Goal: Task Accomplishment & Management: Manage account settings

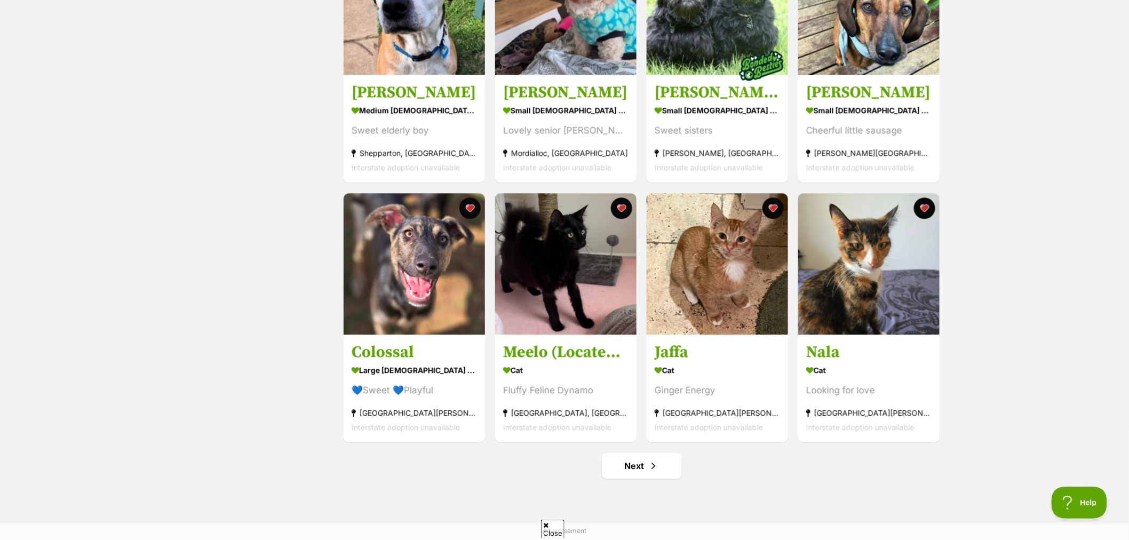
scroll to position [1067, 0]
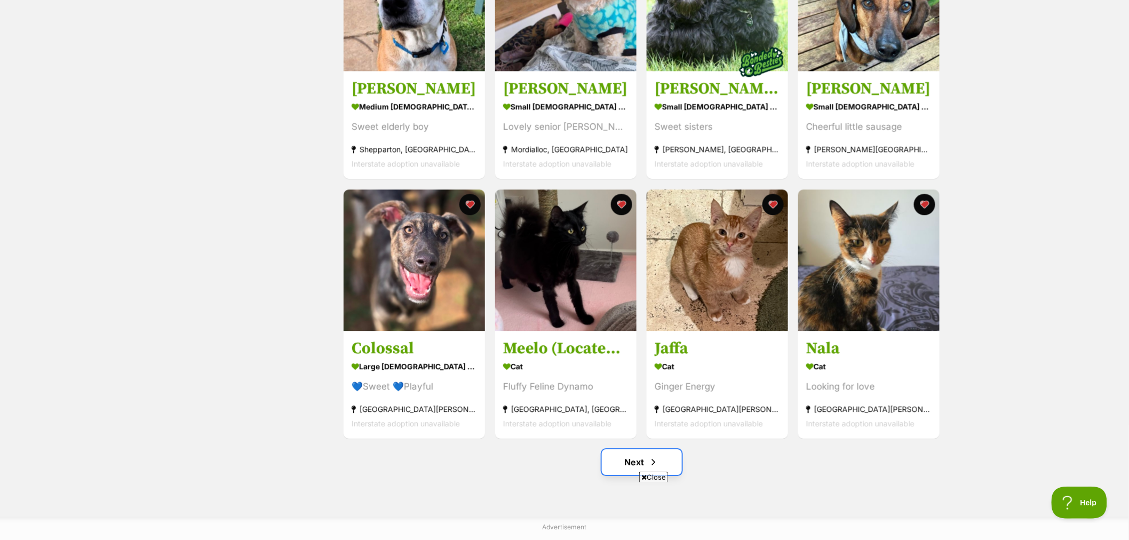
click at [617, 471] on link "Next" at bounding box center [642, 462] width 80 height 26
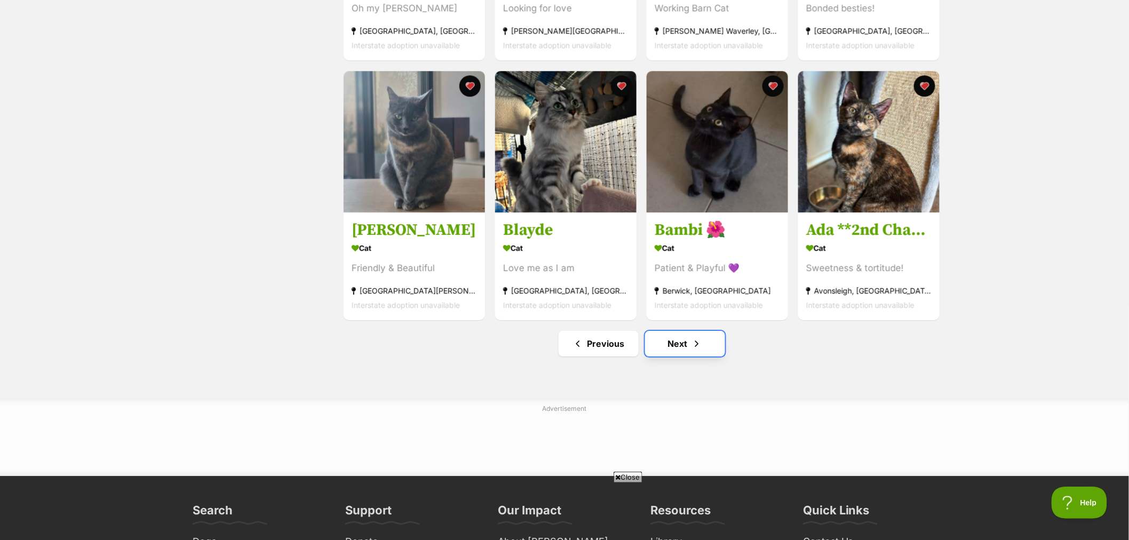
click at [697, 350] on span "Next page" at bounding box center [697, 343] width 11 height 13
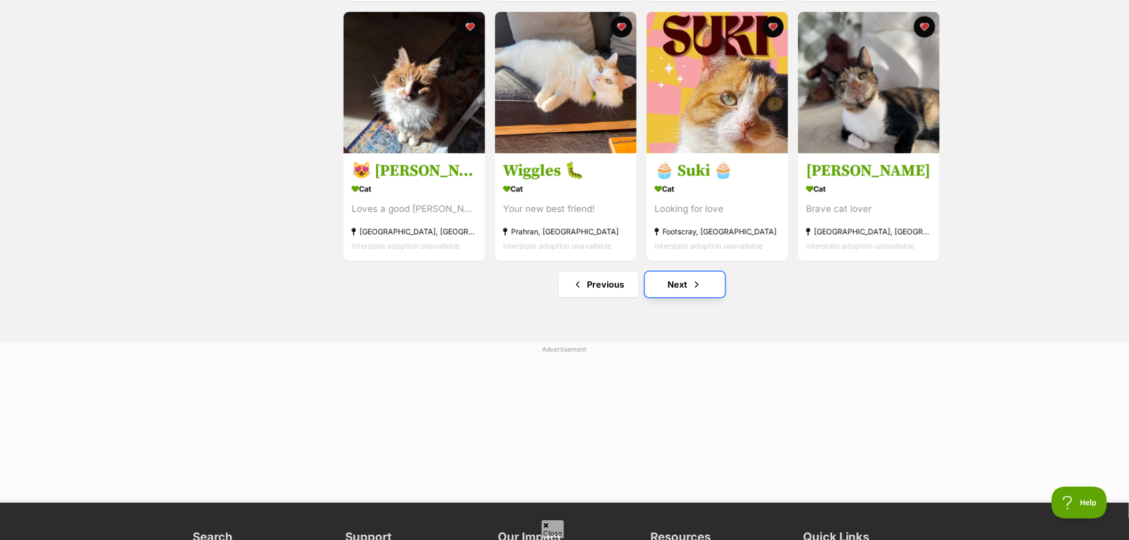
click at [652, 290] on link "Next" at bounding box center [685, 285] width 80 height 26
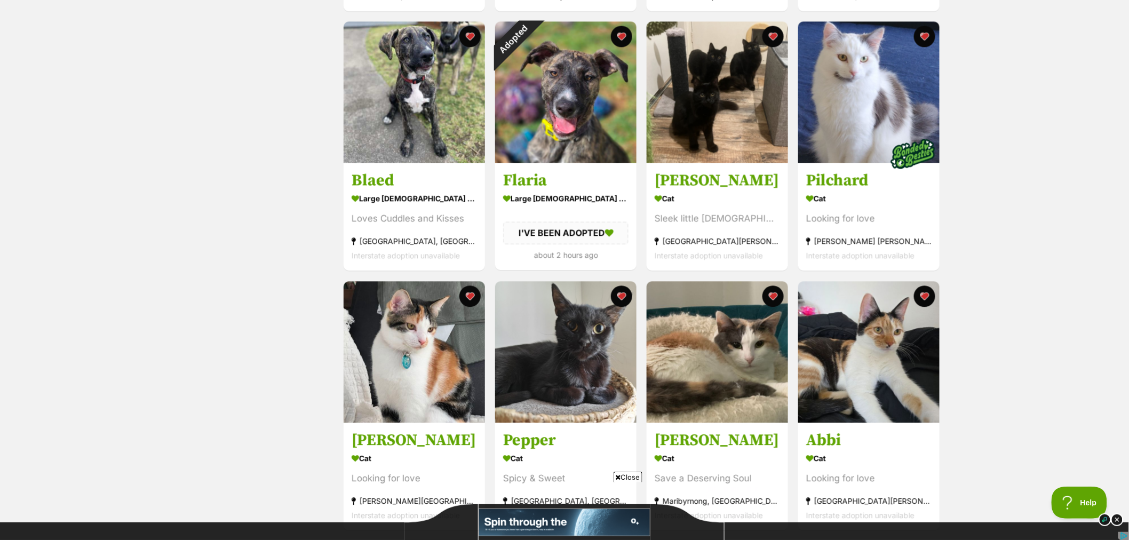
scroll to position [889, 0]
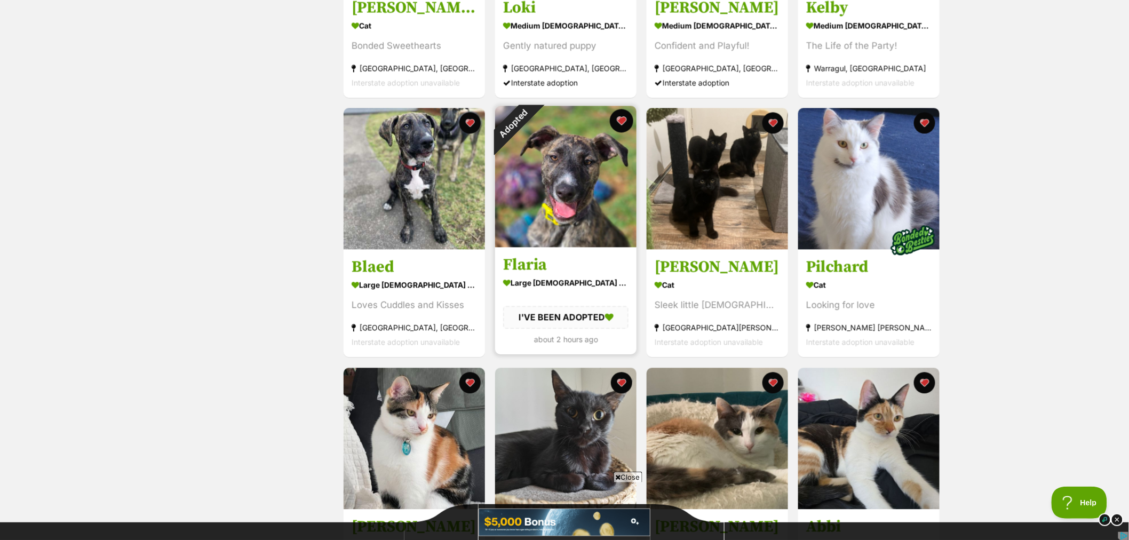
click at [623, 121] on button "favourite" at bounding box center [621, 120] width 23 height 23
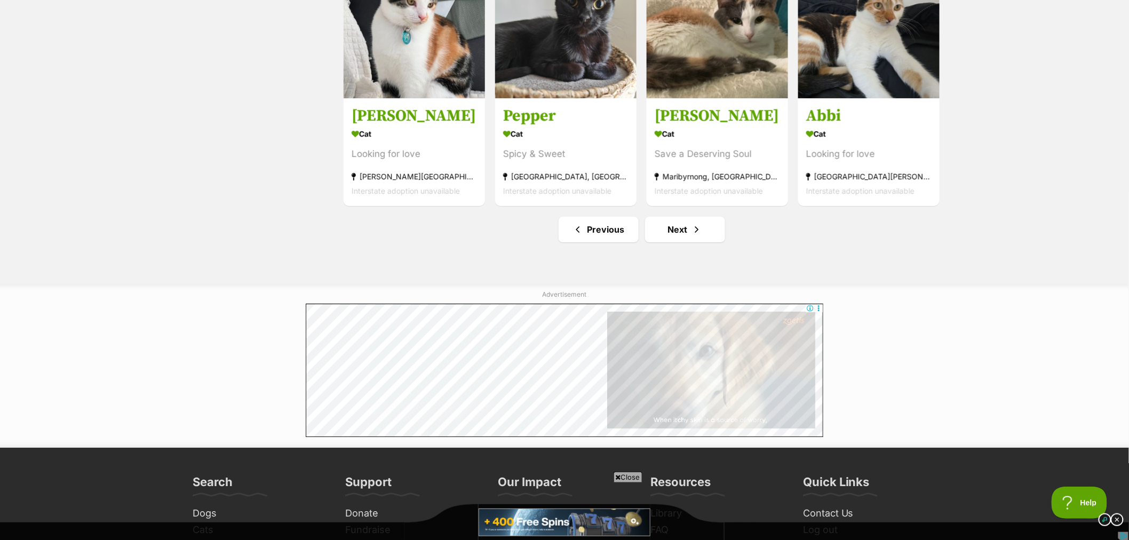
scroll to position [1304, 0]
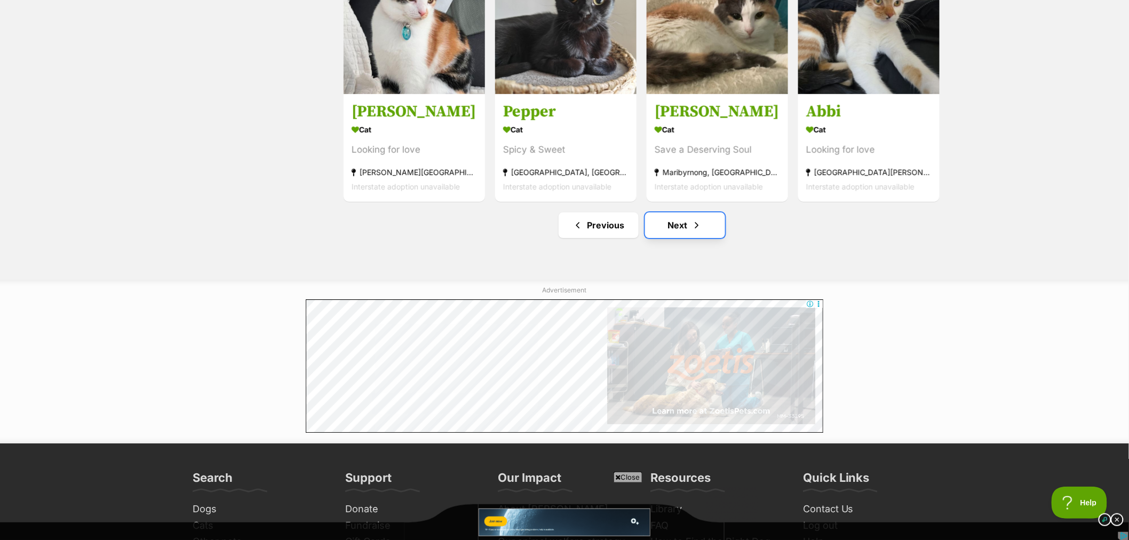
click at [692, 226] on span "Next page" at bounding box center [697, 225] width 11 height 13
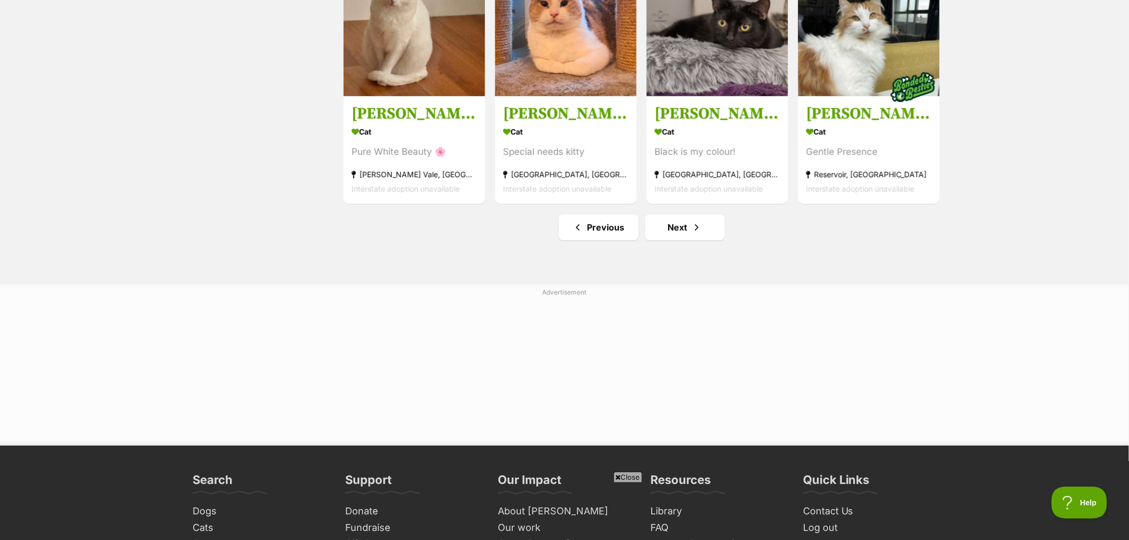
scroll to position [1304, 0]
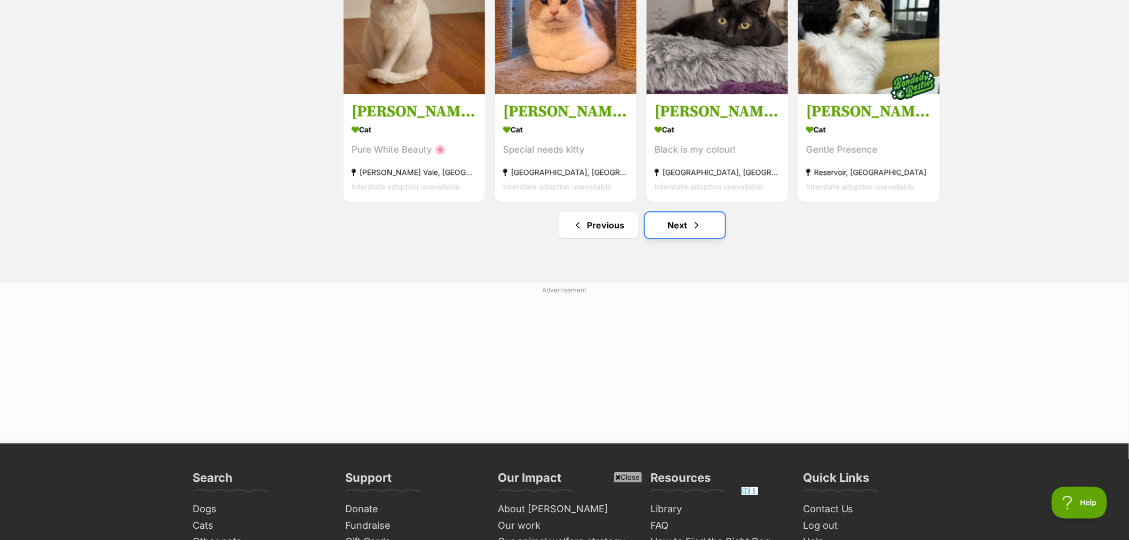
click at [668, 233] on link "Next" at bounding box center [685, 225] width 80 height 26
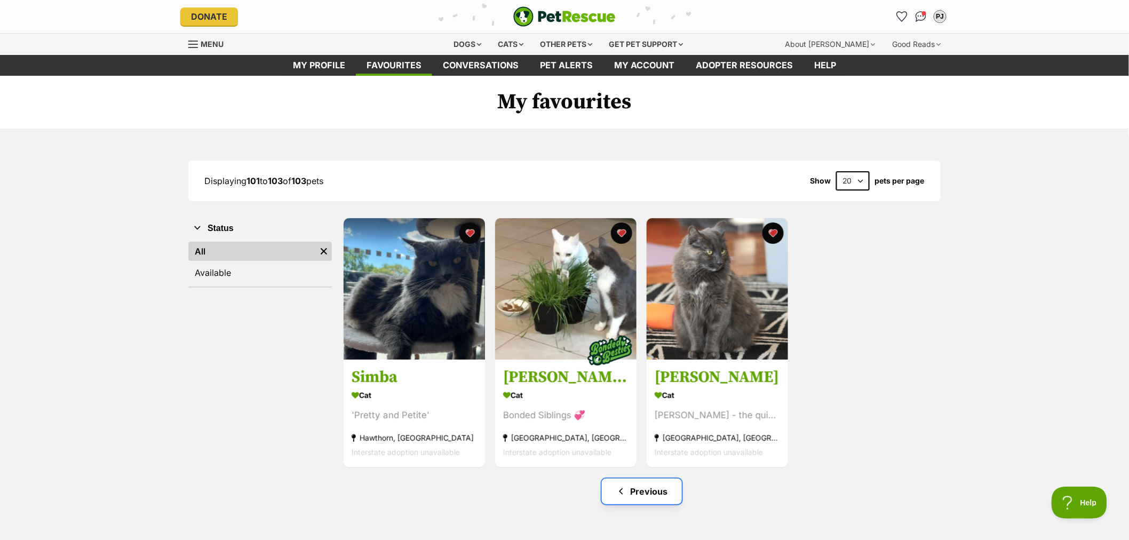
click at [637, 492] on link "Previous" at bounding box center [642, 492] width 80 height 26
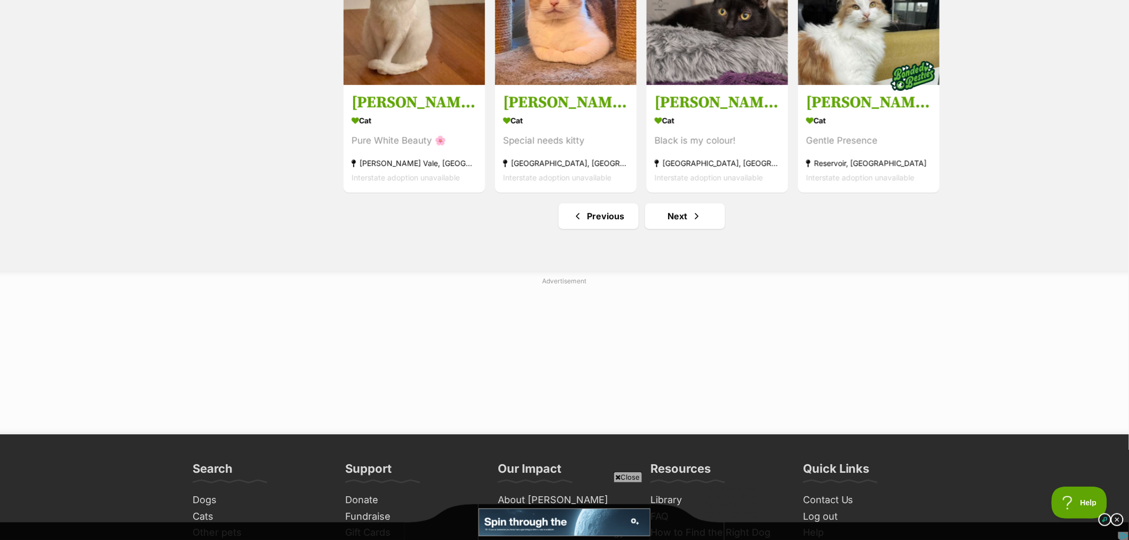
scroll to position [1363, 0]
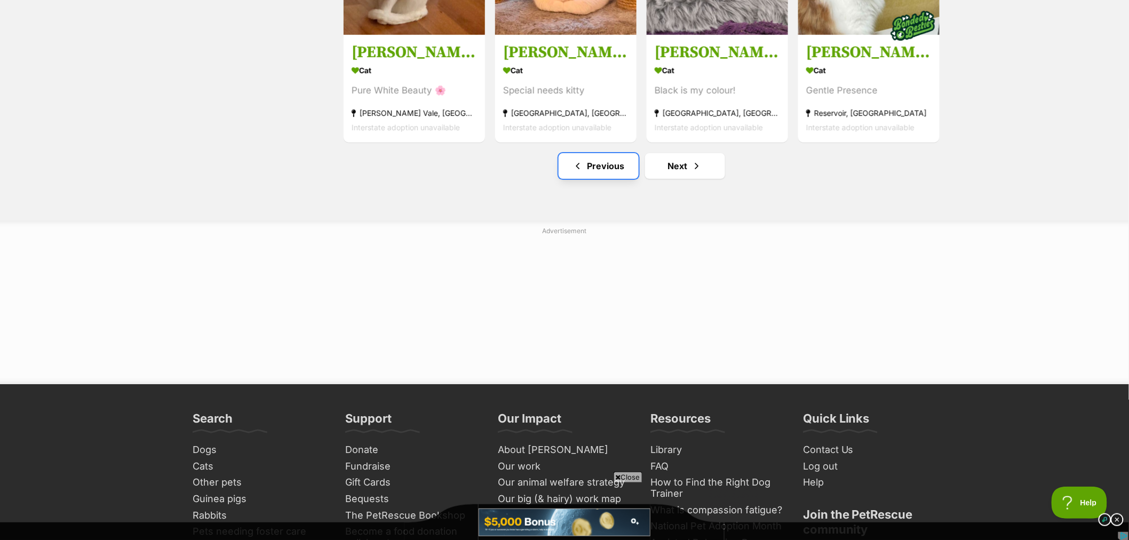
click at [583, 172] on span "Previous page" at bounding box center [578, 166] width 11 height 13
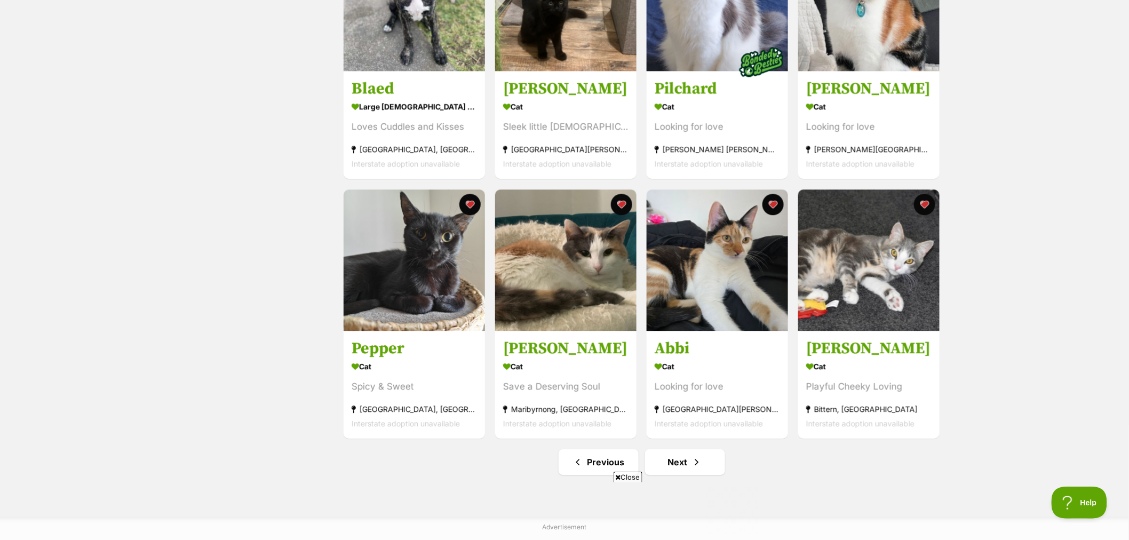
scroll to position [1304, 0]
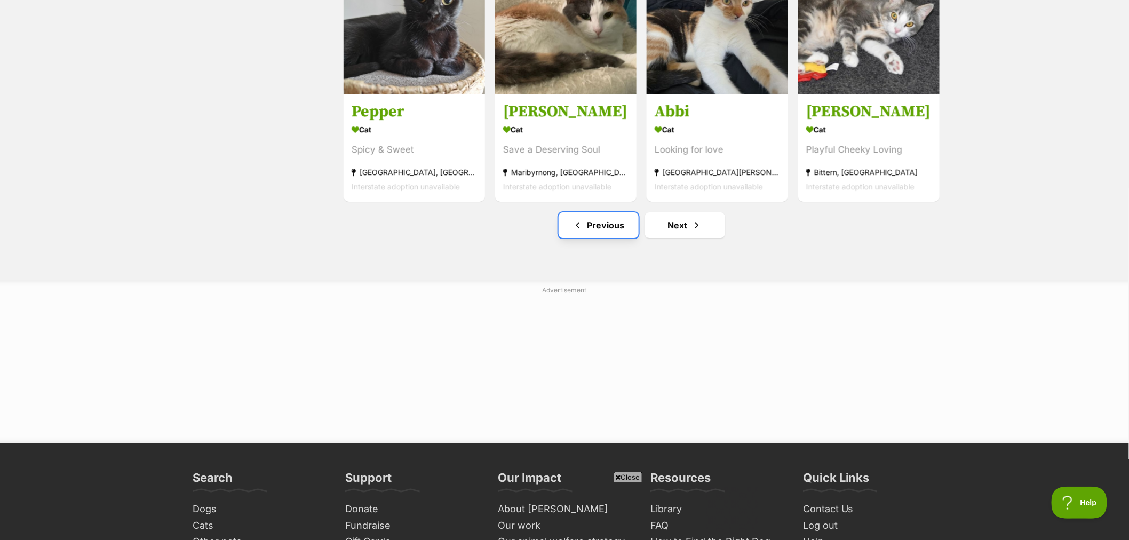
click at [607, 232] on link "Previous" at bounding box center [599, 225] width 80 height 26
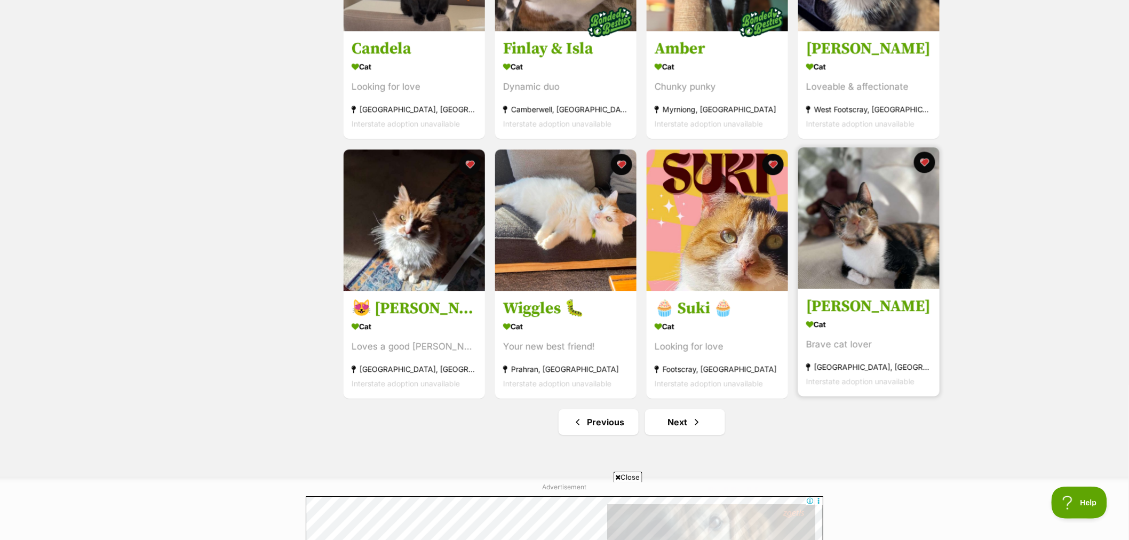
scroll to position [1126, 0]
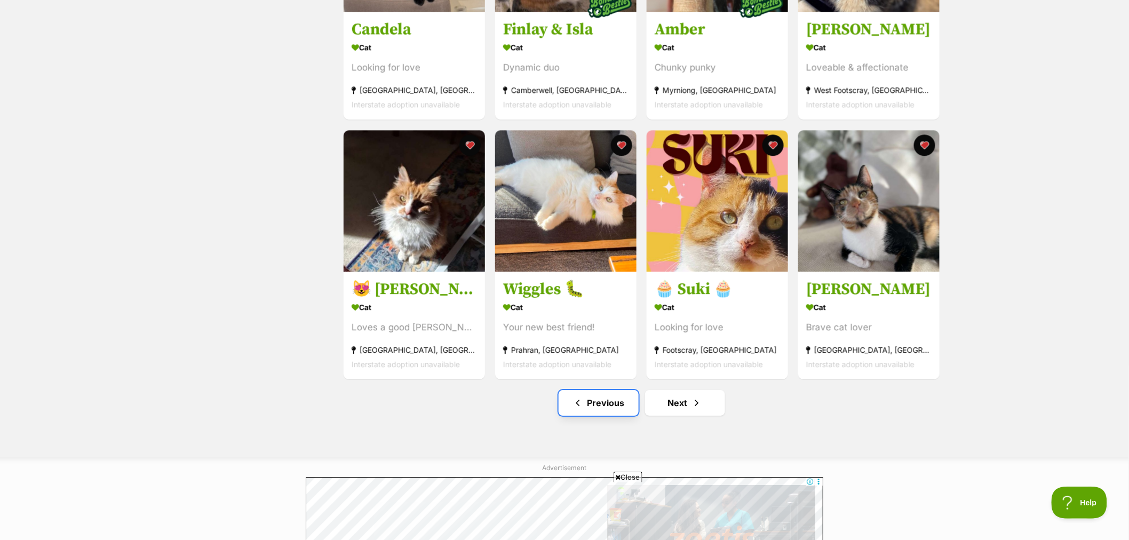
click at [593, 412] on link "Previous" at bounding box center [599, 403] width 80 height 26
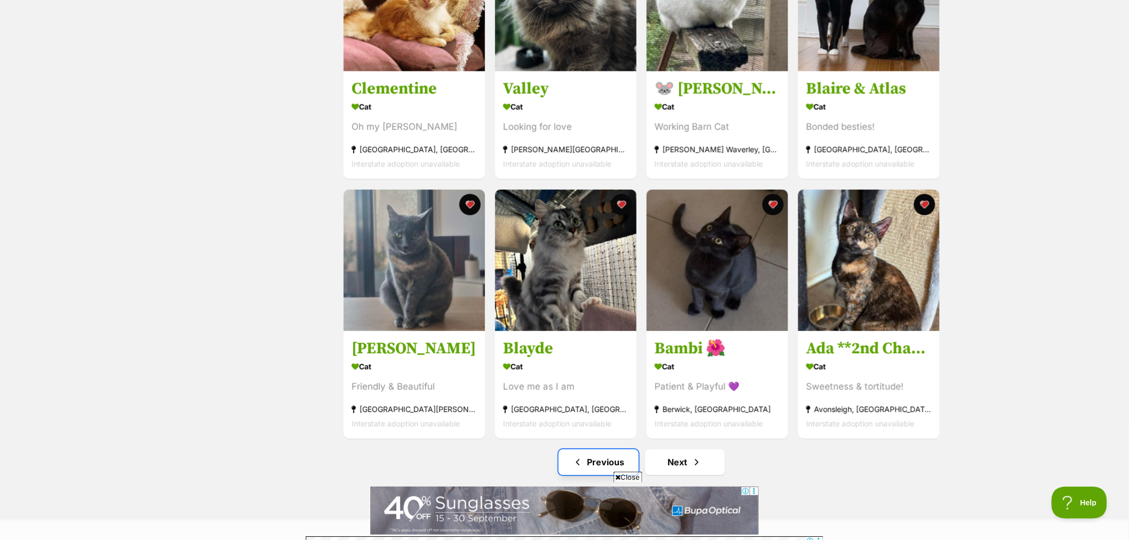
click at [575, 468] on span "Previous page" at bounding box center [578, 462] width 11 height 13
